Goal: Transaction & Acquisition: Book appointment/travel/reservation

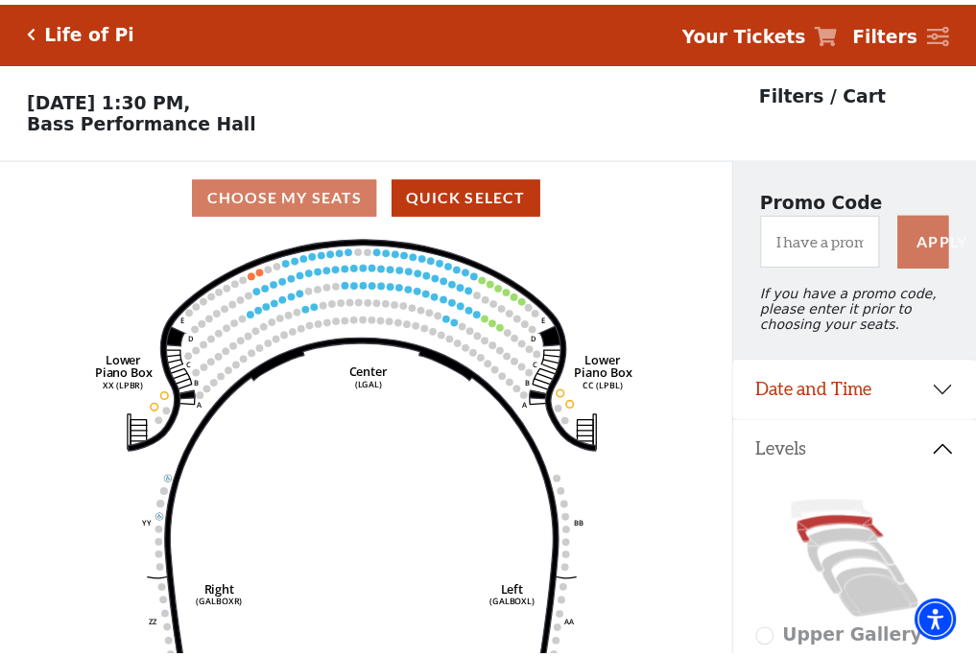
scroll to position [89, 0]
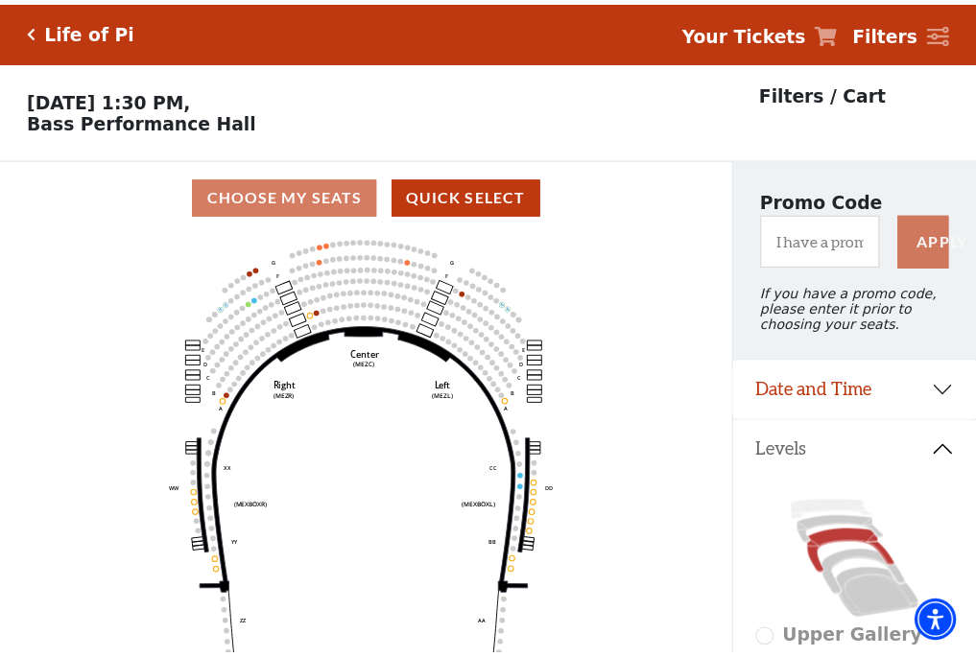
scroll to position [89, 0]
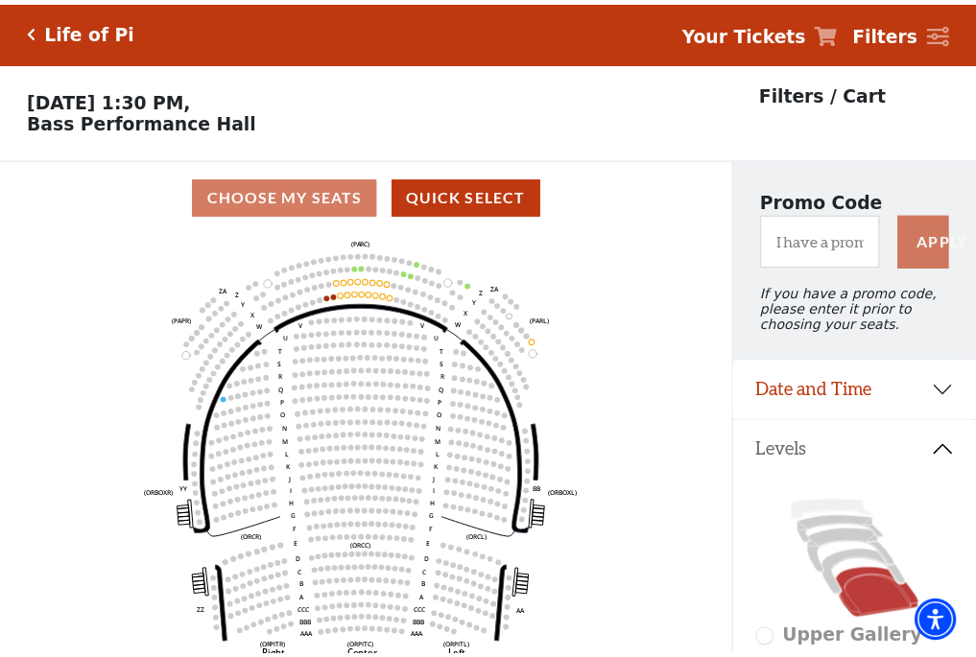
scroll to position [89, 0]
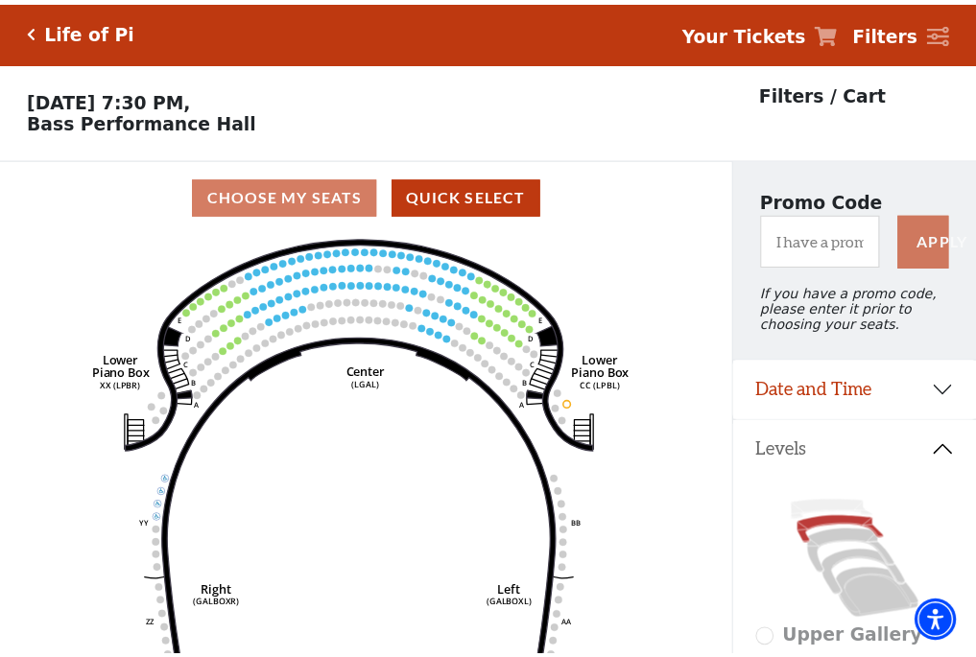
scroll to position [89, 0]
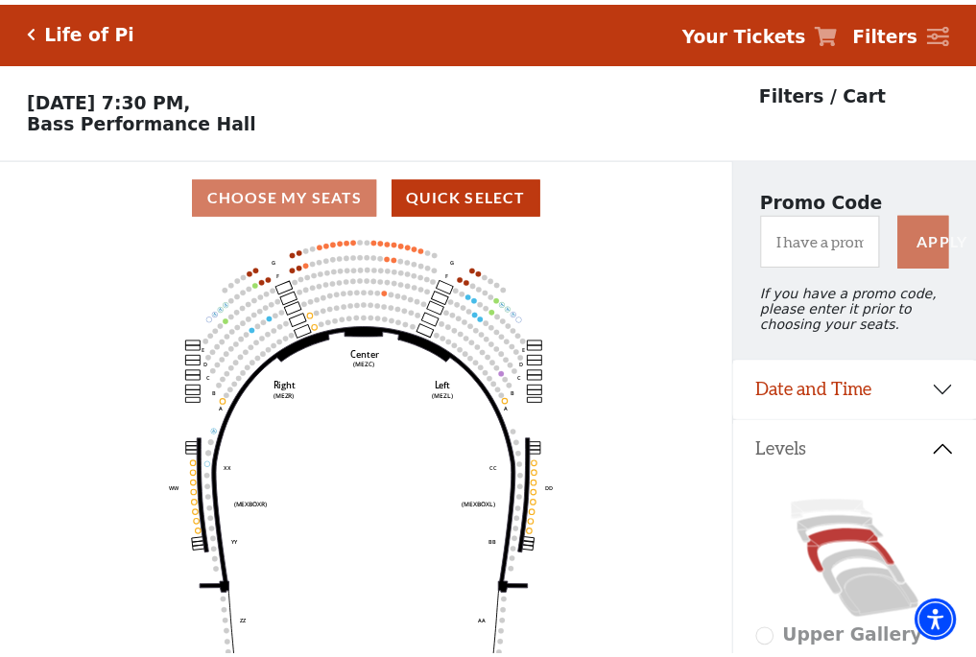
scroll to position [89, 0]
